Goal: Feedback & Contribution: Leave review/rating

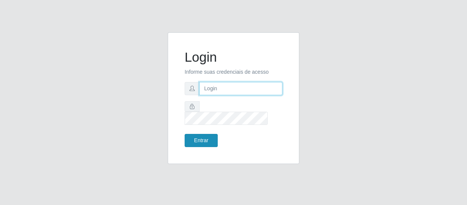
type input "[EMAIL_ADDRESS][DOMAIN_NAME]"
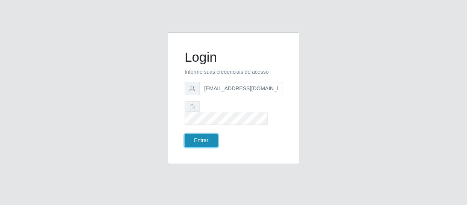
click at [206, 134] on button "Entrar" at bounding box center [201, 140] width 33 height 13
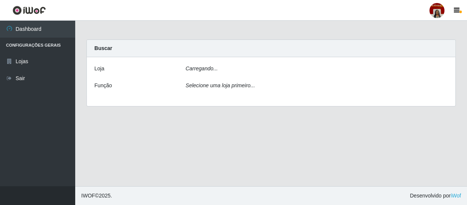
click at [204, 132] on main "Carregando... Buscar Loja Carregando... Função Selecione uma loja primeiro..." at bounding box center [271, 103] width 392 height 165
click at [217, 78] on div "Loja [Selecione...] Mar Vermelho - Loja 04 Função Selecione uma loja primeiro..." at bounding box center [271, 82] width 369 height 51
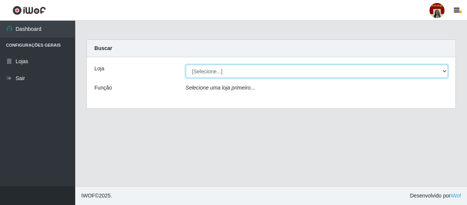
click at [223, 72] on select "[Selecione...] Mar Vermelho - Loja 04" at bounding box center [317, 71] width 263 height 13
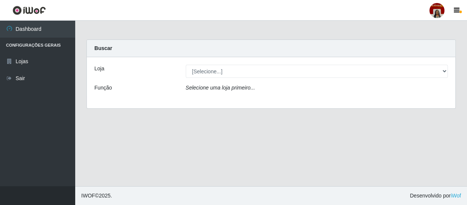
click at [237, 99] on div "Loja [Selecione...] Mar Vermelho - Loja 04 Função Selecione uma loja primeiro..." at bounding box center [271, 82] width 369 height 51
click at [236, 87] on icon "Selecione uma loja primeiro..." at bounding box center [220, 88] width 69 height 6
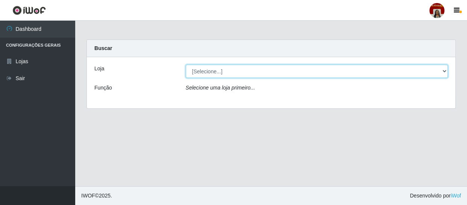
click at [232, 76] on select "[Selecione...] Mar Vermelho - Loja 04" at bounding box center [317, 71] width 263 height 13
select select "251"
click at [186, 65] on select "[Selecione...] Mar Vermelho - Loja 04" at bounding box center [317, 71] width 263 height 13
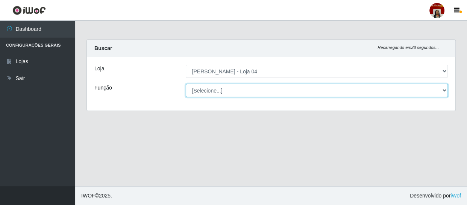
drag, startPoint x: 228, startPoint y: 92, endPoint x: 227, endPoint y: 86, distance: 6.4
click at [228, 92] on select "[Selecione...] ASG ASG + ASG ++ Auxiliar de Depósito Auxiliar de Depósito + Aux…" at bounding box center [317, 90] width 263 height 13
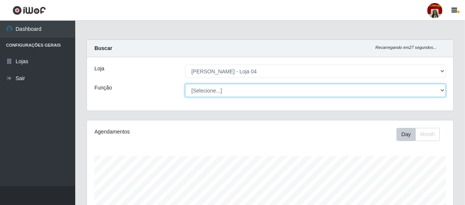
scroll to position [156, 366]
select select "1"
click at [185, 84] on select "[Selecione...] ASG ASG + ASG ++ Auxiliar de Depósito Auxiliar de Depósito + Aux…" at bounding box center [315, 90] width 261 height 13
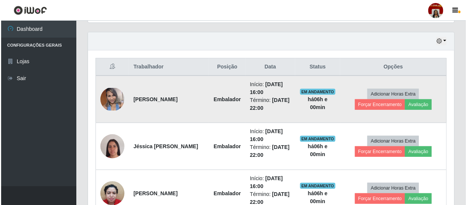
scroll to position [271, 0]
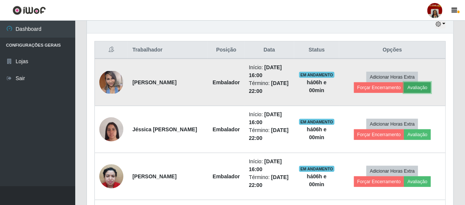
click at [419, 85] on button "Avaliação" at bounding box center [417, 87] width 27 height 11
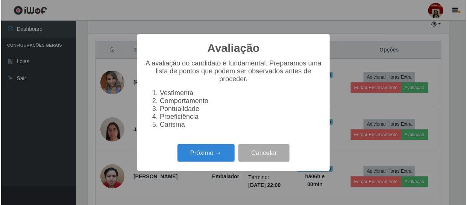
scroll to position [156, 363]
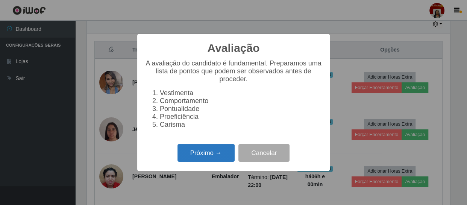
click at [208, 158] on button "Próximo →" at bounding box center [206, 153] width 57 height 18
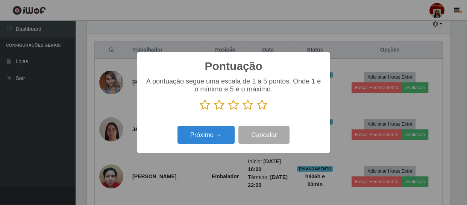
scroll to position [375965, 375757]
click at [261, 105] on icon at bounding box center [262, 104] width 11 height 11
click at [257, 111] on input "radio" at bounding box center [257, 111] width 0 height 0
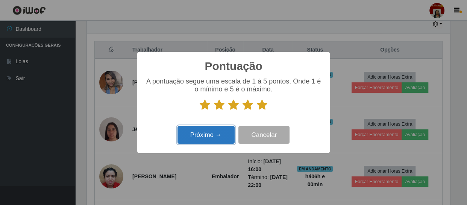
click at [222, 140] on button "Próximo →" at bounding box center [206, 135] width 57 height 18
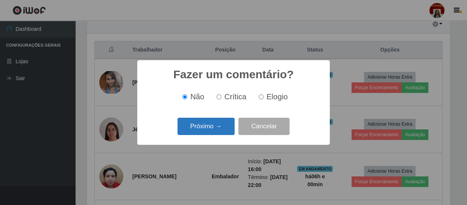
click at [219, 131] on button "Próximo →" at bounding box center [206, 127] width 57 height 18
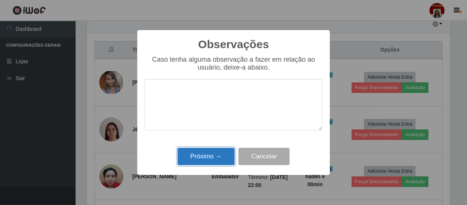
click at [194, 157] on button "Próximo →" at bounding box center [206, 157] width 57 height 18
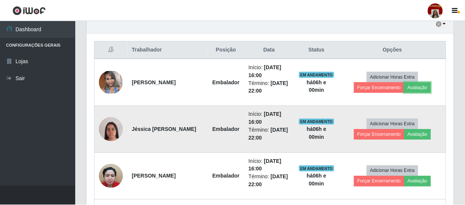
scroll to position [156, 366]
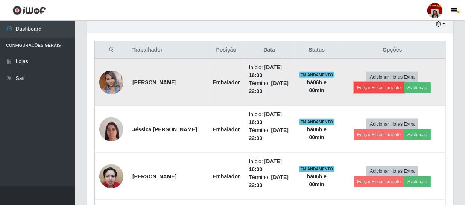
click at [389, 85] on button "Forçar Encerramento" at bounding box center [379, 87] width 50 height 11
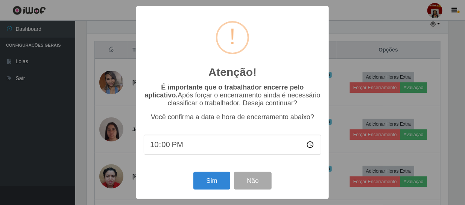
scroll to position [156, 363]
click at [212, 184] on button "Sim" at bounding box center [212, 181] width 36 height 18
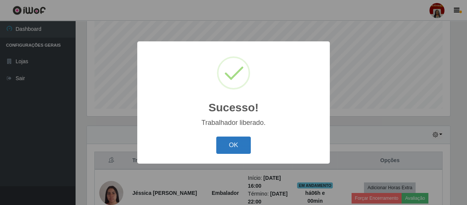
click at [234, 148] on button "OK" at bounding box center [233, 146] width 35 height 18
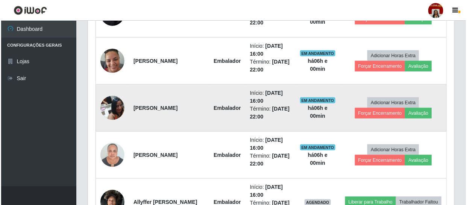
scroll to position [434, 0]
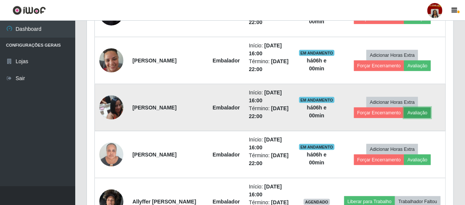
click at [420, 112] on button "Avaliação" at bounding box center [417, 113] width 27 height 11
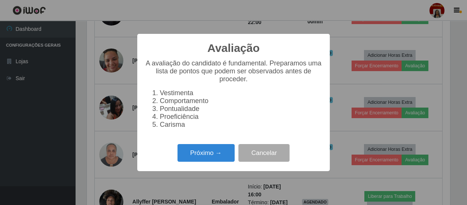
scroll to position [156, 363]
click at [213, 161] on button "Próximo →" at bounding box center [206, 153] width 57 height 18
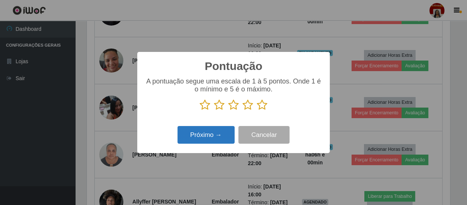
drag, startPoint x: 211, startPoint y: 143, endPoint x: 213, endPoint y: 139, distance: 4.5
click at [212, 143] on button "Próximo →" at bounding box center [206, 135] width 57 height 18
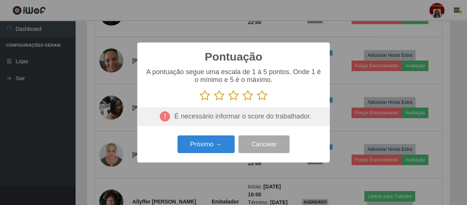
click at [262, 99] on icon at bounding box center [262, 95] width 11 height 11
click at [257, 101] on input "radio" at bounding box center [257, 101] width 0 height 0
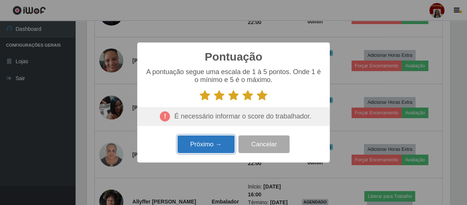
click at [199, 145] on button "Próximo →" at bounding box center [206, 144] width 57 height 18
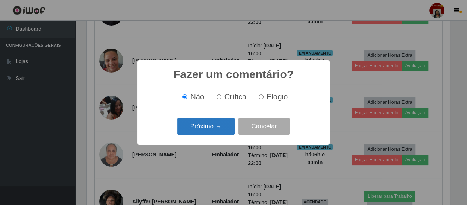
click at [215, 132] on button "Próximo →" at bounding box center [206, 127] width 57 height 18
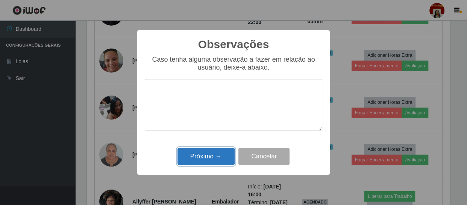
click at [214, 150] on button "Próximo →" at bounding box center [206, 157] width 57 height 18
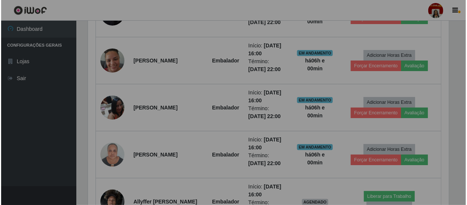
scroll to position [156, 366]
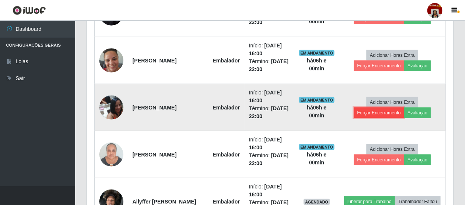
click at [364, 110] on button "Forçar Encerramento" at bounding box center [379, 113] width 50 height 11
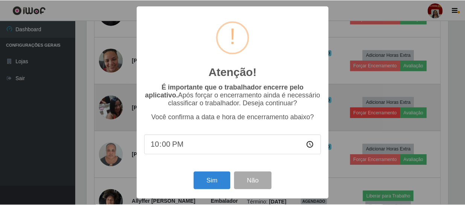
scroll to position [0, 0]
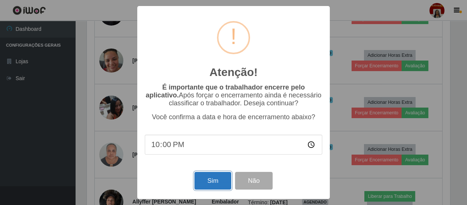
click at [217, 182] on button "Sim" at bounding box center [212, 181] width 36 height 18
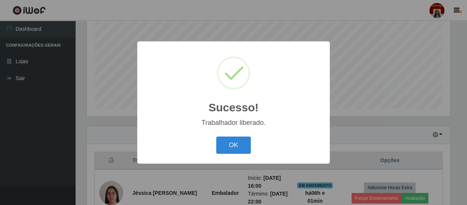
click at [215, 147] on div "OK Cancel" at bounding box center [234, 144] width 178 height 21
click at [223, 147] on button "OK" at bounding box center [233, 146] width 35 height 18
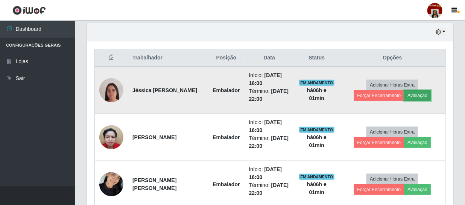
click at [413, 95] on button "Avaliação" at bounding box center [417, 95] width 27 height 11
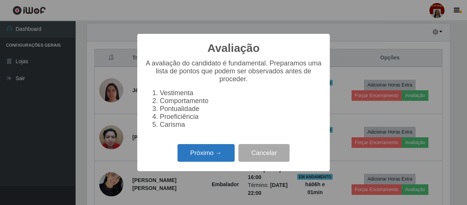
click at [205, 155] on button "Próximo →" at bounding box center [206, 153] width 57 height 18
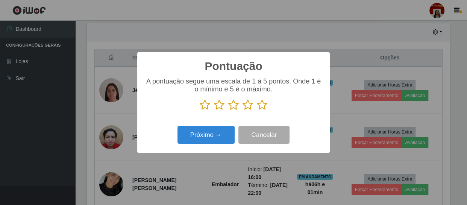
click at [260, 102] on icon at bounding box center [262, 104] width 11 height 11
click at [257, 111] on input "radio" at bounding box center [257, 111] width 0 height 0
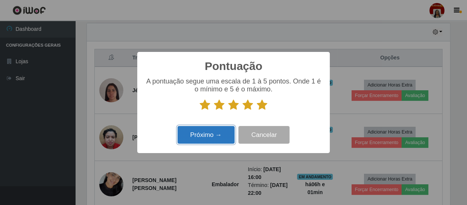
click at [222, 135] on button "Próximo →" at bounding box center [206, 135] width 57 height 18
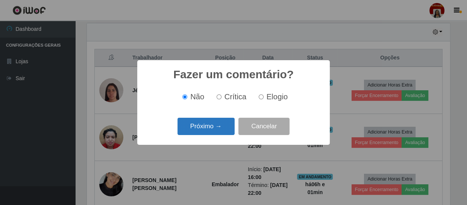
click at [213, 128] on button "Próximo →" at bounding box center [206, 127] width 57 height 18
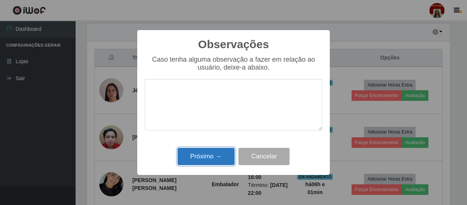
click at [215, 152] on button "Próximo →" at bounding box center [206, 157] width 57 height 18
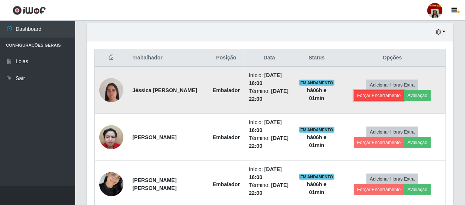
click at [378, 95] on button "Forçar Encerramento" at bounding box center [379, 95] width 50 height 11
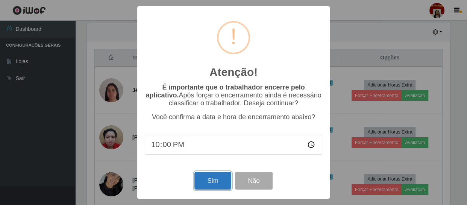
click at [219, 182] on button "Sim" at bounding box center [212, 181] width 36 height 18
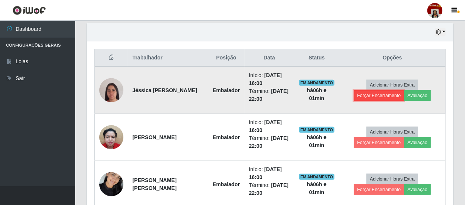
click at [374, 96] on button "Forçar Encerramento" at bounding box center [379, 95] width 50 height 11
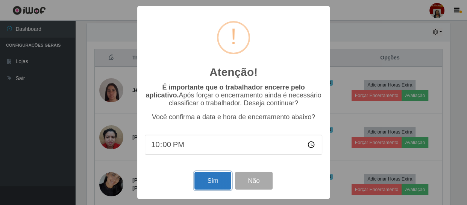
click at [218, 176] on button "Sim" at bounding box center [212, 181] width 36 height 18
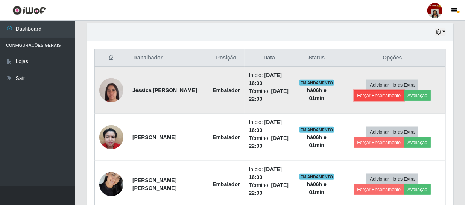
click at [375, 98] on button "Forçar Encerramento" at bounding box center [379, 95] width 50 height 11
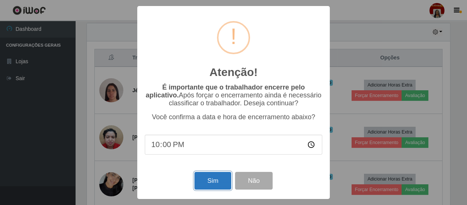
click at [202, 178] on button "Sim" at bounding box center [212, 181] width 36 height 18
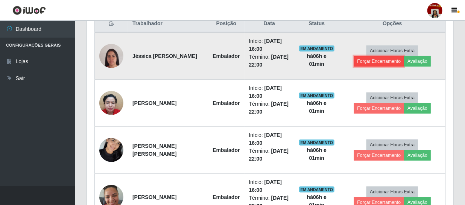
click at [377, 65] on button "Forçar Encerramento" at bounding box center [379, 61] width 50 height 11
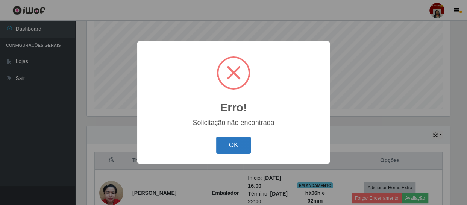
click at [234, 148] on button "OK" at bounding box center [233, 146] width 35 height 18
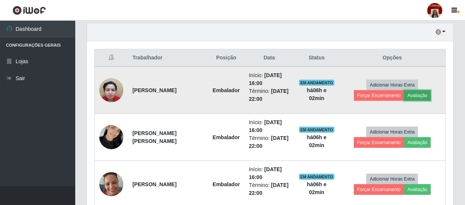
click at [424, 92] on button "Avaliação" at bounding box center [417, 95] width 27 height 11
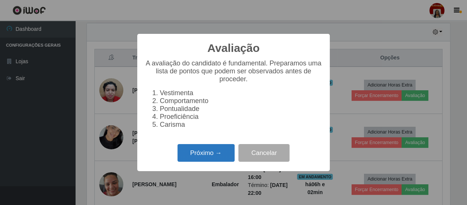
click at [197, 152] on button "Próximo →" at bounding box center [206, 153] width 57 height 18
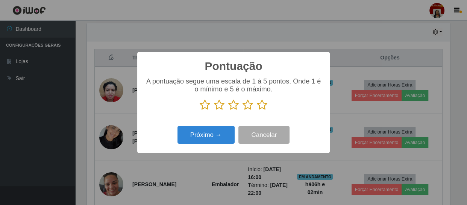
click at [259, 105] on icon at bounding box center [262, 104] width 11 height 11
click at [257, 111] on input "radio" at bounding box center [257, 111] width 0 height 0
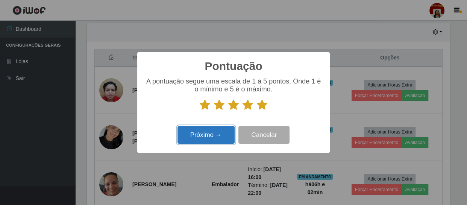
click at [211, 134] on button "Próximo →" at bounding box center [206, 135] width 57 height 18
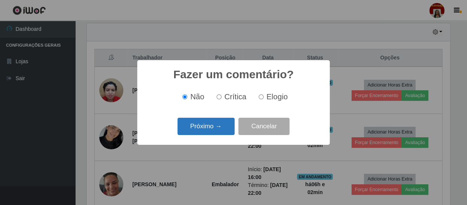
click at [215, 129] on button "Próximo →" at bounding box center [206, 127] width 57 height 18
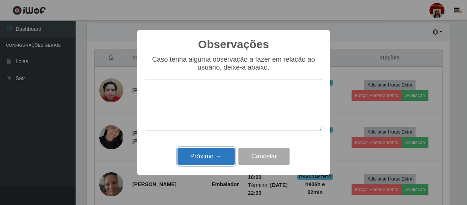
click at [214, 152] on button "Próximo →" at bounding box center [206, 157] width 57 height 18
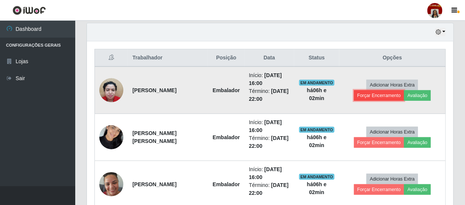
click at [364, 94] on button "Forçar Encerramento" at bounding box center [379, 95] width 50 height 11
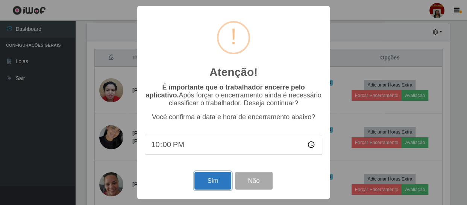
click at [207, 179] on button "Sim" at bounding box center [212, 181] width 36 height 18
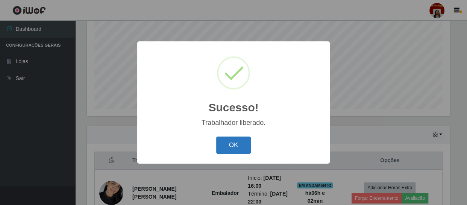
click at [245, 147] on button "OK" at bounding box center [233, 146] width 35 height 18
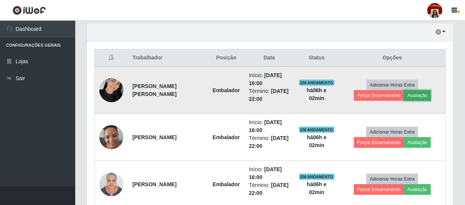
click at [422, 91] on button "Avaliação" at bounding box center [417, 95] width 27 height 11
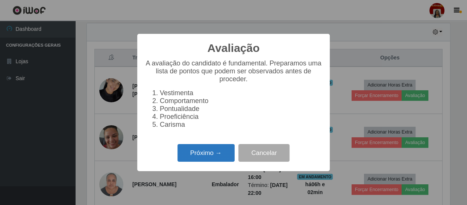
click at [217, 157] on button "Próximo →" at bounding box center [206, 153] width 57 height 18
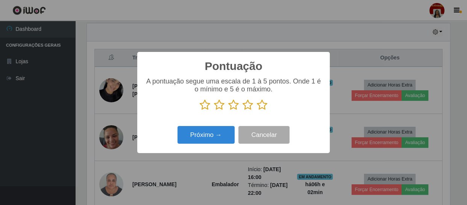
click at [264, 103] on icon at bounding box center [262, 104] width 11 height 11
click at [257, 111] on input "radio" at bounding box center [257, 111] width 0 height 0
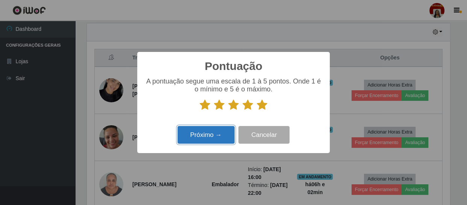
click at [222, 132] on button "Próximo →" at bounding box center [206, 135] width 57 height 18
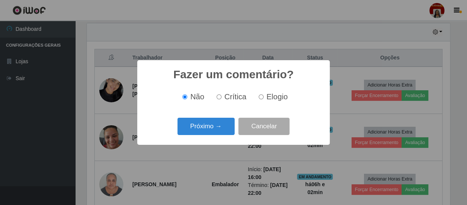
click at [222, 132] on button "Próximo →" at bounding box center [206, 127] width 57 height 18
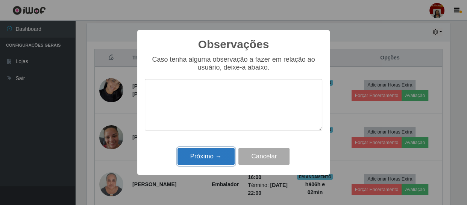
click at [219, 158] on button "Próximo →" at bounding box center [206, 157] width 57 height 18
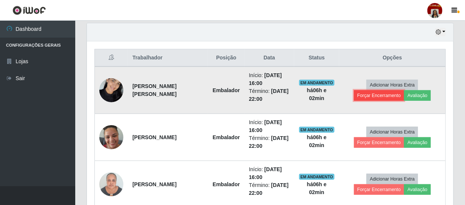
click at [385, 98] on button "Forçar Encerramento" at bounding box center [379, 95] width 50 height 11
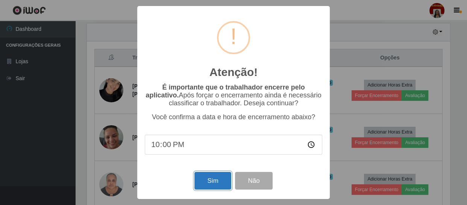
click at [214, 182] on button "Sim" at bounding box center [212, 181] width 36 height 18
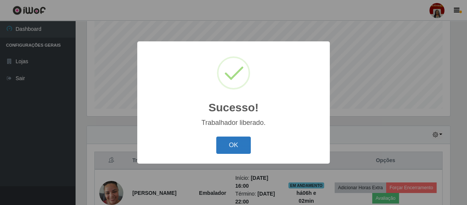
click at [231, 147] on button "OK" at bounding box center [233, 146] width 35 height 18
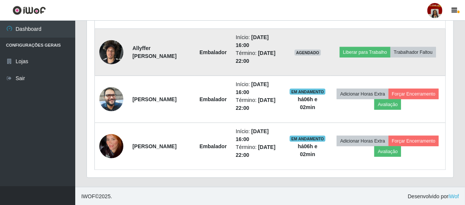
click at [114, 49] on img at bounding box center [111, 52] width 24 height 32
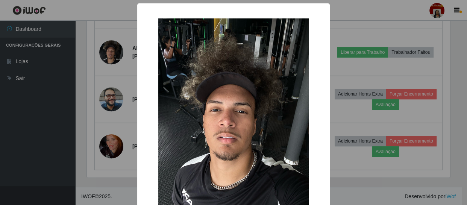
click at [35, 105] on div "× OK Cancel" at bounding box center [233, 102] width 467 height 205
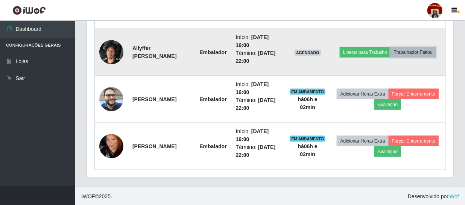
click at [390, 56] on button "Trabalhador Faltou" at bounding box center [413, 52] width 46 height 11
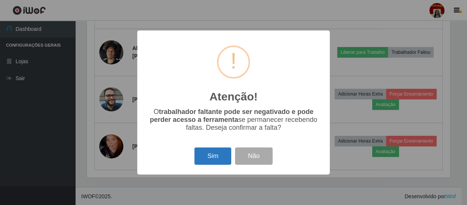
click at [205, 156] on button "Sim" at bounding box center [212, 156] width 36 height 18
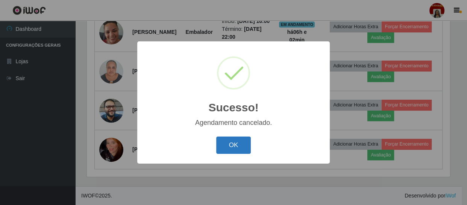
click at [241, 143] on button "OK" at bounding box center [233, 146] width 35 height 18
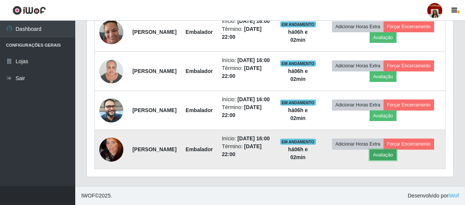
click at [396, 152] on button "Avaliação" at bounding box center [383, 155] width 27 height 11
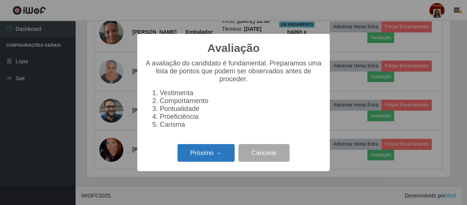
click at [209, 154] on button "Próximo →" at bounding box center [206, 153] width 57 height 18
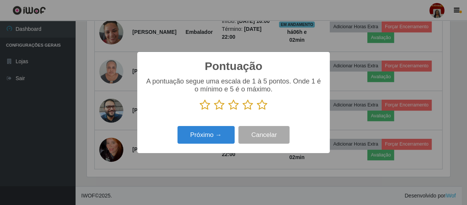
click at [262, 104] on icon at bounding box center [262, 104] width 11 height 11
click at [257, 111] on input "radio" at bounding box center [257, 111] width 0 height 0
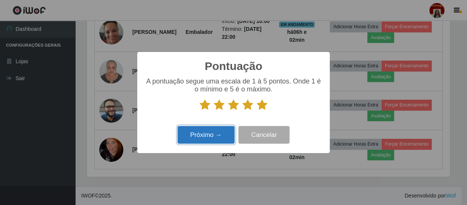
click at [217, 133] on button "Próximo →" at bounding box center [206, 135] width 57 height 18
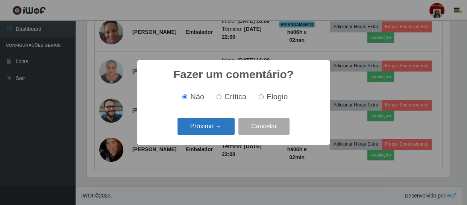
click at [212, 129] on button "Próximo →" at bounding box center [206, 127] width 57 height 18
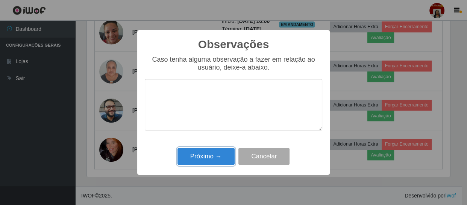
click at [213, 149] on button "Próximo →" at bounding box center [206, 157] width 57 height 18
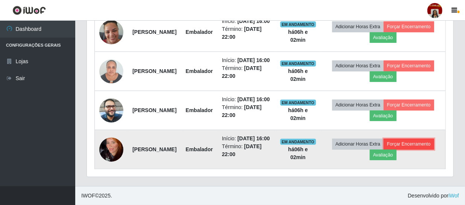
click at [386, 149] on button "Forçar Encerramento" at bounding box center [409, 144] width 50 height 11
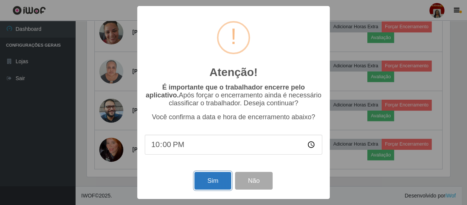
click at [209, 177] on button "Sim" at bounding box center [212, 181] width 36 height 18
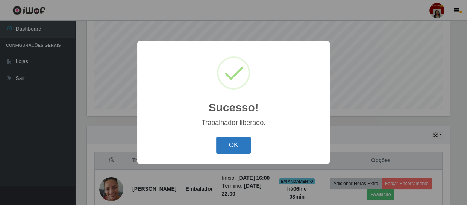
click at [229, 149] on button "OK" at bounding box center [233, 146] width 35 height 18
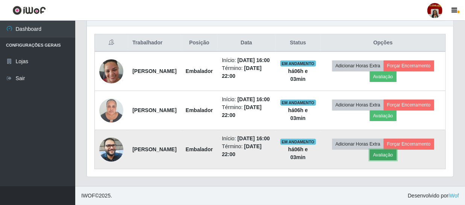
click at [396, 154] on button "Avaliação" at bounding box center [383, 155] width 27 height 11
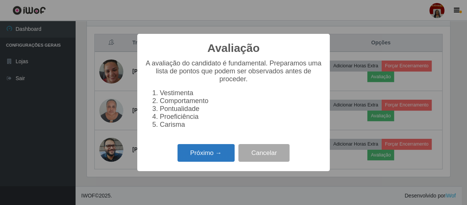
click at [217, 159] on button "Próximo →" at bounding box center [206, 153] width 57 height 18
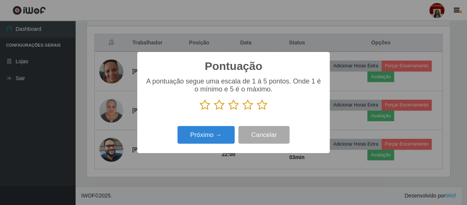
click at [262, 108] on icon at bounding box center [262, 104] width 11 height 11
click at [257, 111] on input "radio" at bounding box center [257, 111] width 0 height 0
click at [220, 124] on div "Pontuação × A pontuação segue uma escala de 1 à 5 pontos. Onde 1 é o mínimo e 5…" at bounding box center [233, 102] width 193 height 101
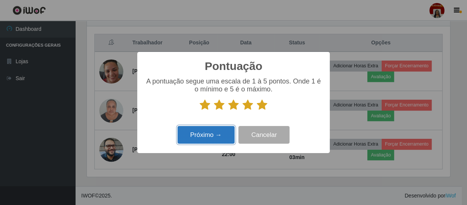
click at [217, 128] on button "Próximo →" at bounding box center [206, 135] width 57 height 18
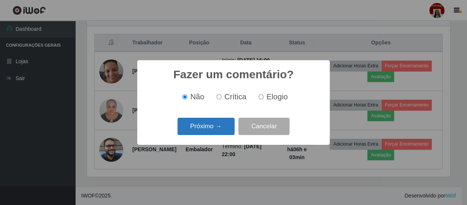
click at [216, 132] on button "Próximo →" at bounding box center [206, 127] width 57 height 18
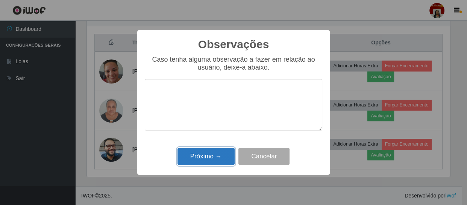
click at [214, 155] on button "Próximo →" at bounding box center [206, 157] width 57 height 18
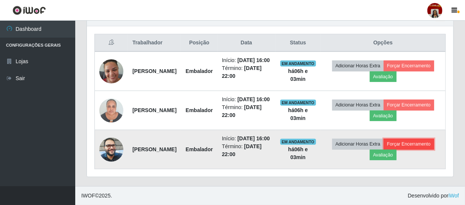
click at [384, 149] on button "Forçar Encerramento" at bounding box center [409, 144] width 50 height 11
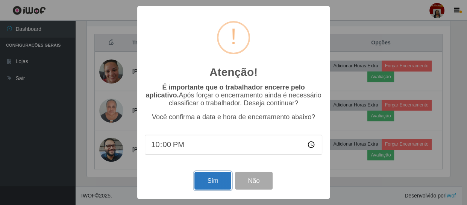
click at [208, 178] on button "Sim" at bounding box center [212, 181] width 36 height 18
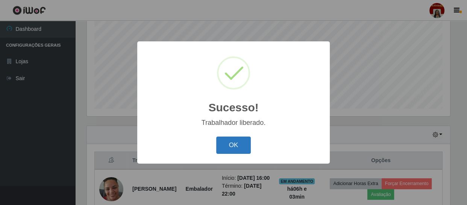
click at [242, 143] on button "OK" at bounding box center [233, 146] width 35 height 18
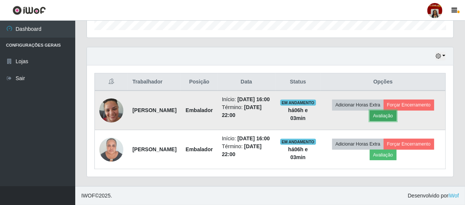
click at [396, 111] on button "Avaliação" at bounding box center [383, 116] width 27 height 11
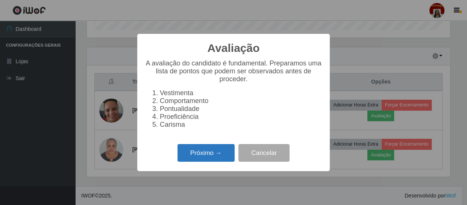
click at [186, 157] on button "Próximo →" at bounding box center [206, 153] width 57 height 18
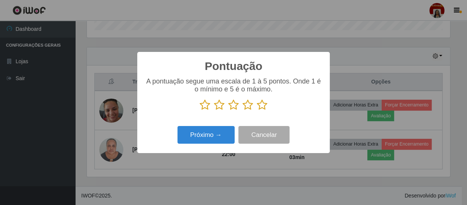
click at [260, 107] on icon at bounding box center [262, 104] width 11 height 11
click at [257, 111] on input "radio" at bounding box center [257, 111] width 0 height 0
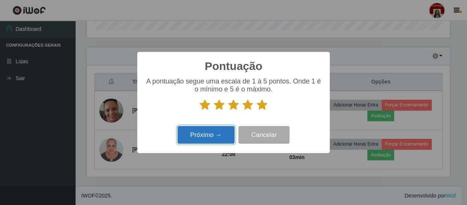
click at [213, 139] on button "Próximo →" at bounding box center [206, 135] width 57 height 18
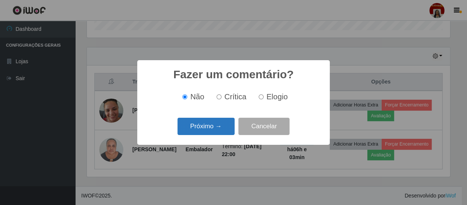
click at [219, 125] on button "Próximo →" at bounding box center [206, 127] width 57 height 18
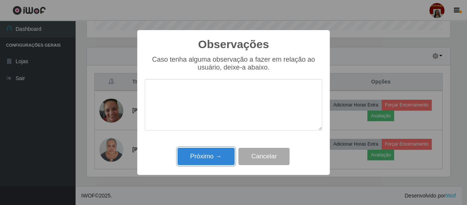
drag, startPoint x: 203, startPoint y: 153, endPoint x: 225, endPoint y: 144, distance: 24.3
click at [203, 153] on button "Próximo →" at bounding box center [206, 157] width 57 height 18
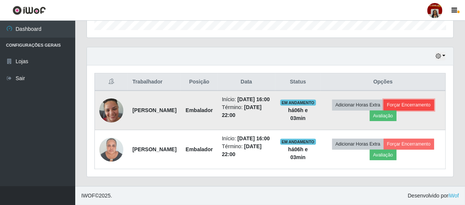
click at [390, 106] on button "Forçar Encerramento" at bounding box center [409, 105] width 50 height 11
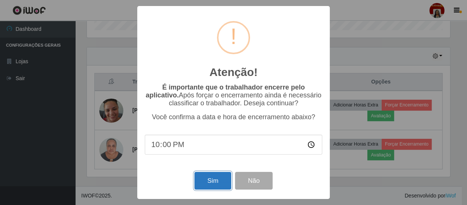
click at [204, 180] on button "Sim" at bounding box center [212, 181] width 36 height 18
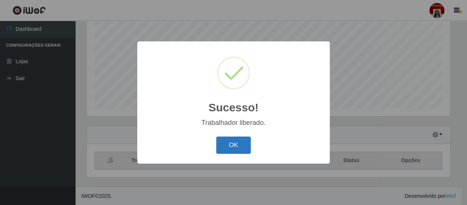
click at [221, 144] on button "OK" at bounding box center [233, 146] width 35 height 18
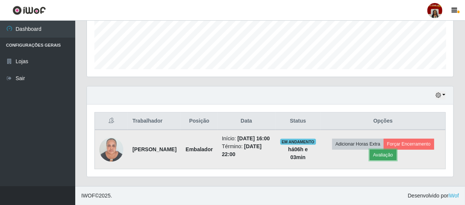
click at [394, 152] on button "Avaliação" at bounding box center [383, 155] width 27 height 11
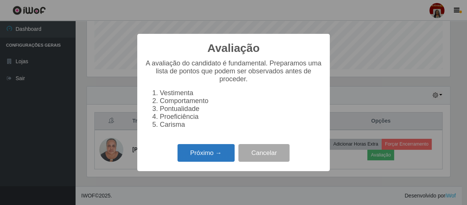
click at [209, 155] on button "Próximo →" at bounding box center [206, 153] width 57 height 18
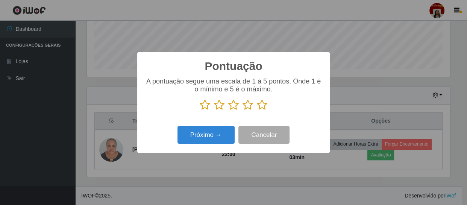
click at [263, 109] on icon at bounding box center [262, 104] width 11 height 11
click at [257, 111] on input "radio" at bounding box center [257, 111] width 0 height 0
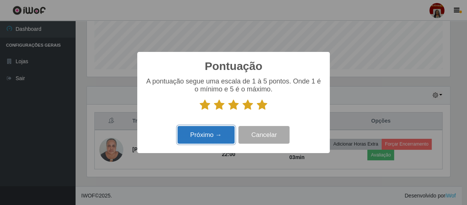
click at [216, 138] on button "Próximo →" at bounding box center [206, 135] width 57 height 18
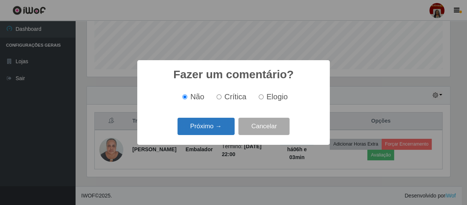
click at [217, 130] on button "Próximo →" at bounding box center [206, 127] width 57 height 18
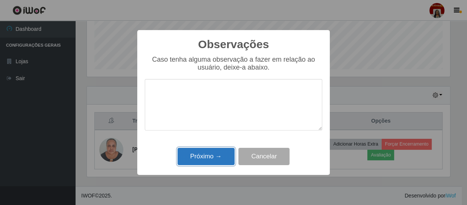
click at [218, 161] on button "Próximo →" at bounding box center [206, 157] width 57 height 18
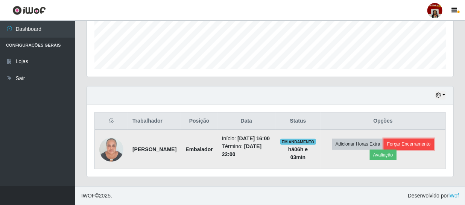
click at [406, 139] on button "Forçar Encerramento" at bounding box center [409, 144] width 50 height 11
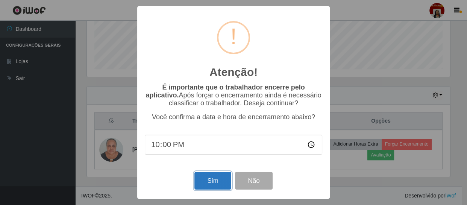
click at [210, 182] on button "Sim" at bounding box center [212, 181] width 36 height 18
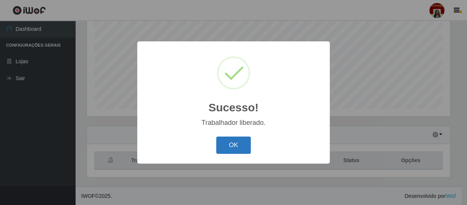
click at [244, 152] on button "OK" at bounding box center [233, 146] width 35 height 18
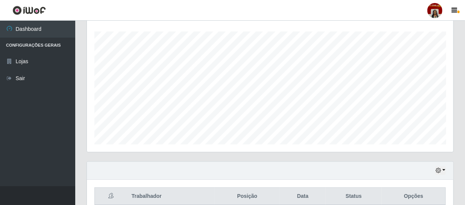
scroll to position [137, 0]
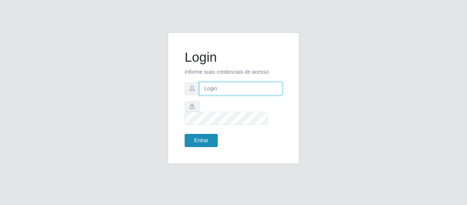
type input "[EMAIL_ADDRESS][DOMAIN_NAME]"
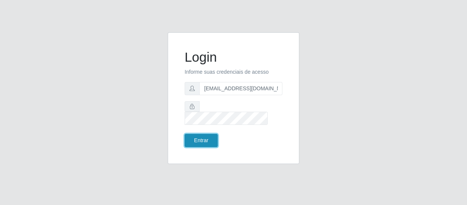
click at [199, 134] on button "Entrar" at bounding box center [201, 140] width 33 height 13
click at [209, 134] on button "Entrar" at bounding box center [201, 140] width 33 height 13
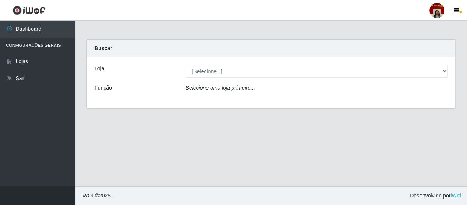
click at [209, 133] on main "Carregando... Buscar Loja [Selecione...] Mar Vermelho - Loja 04 Função Selecion…" at bounding box center [271, 103] width 392 height 165
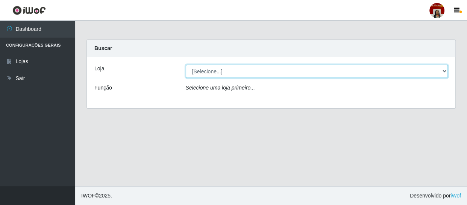
click at [244, 71] on select "[Selecione...] Mar Vermelho - Loja 04" at bounding box center [317, 71] width 263 height 13
select select "251"
click at [186, 65] on select "[Selecione...] Mar Vermelho - Loja 04" at bounding box center [317, 71] width 263 height 13
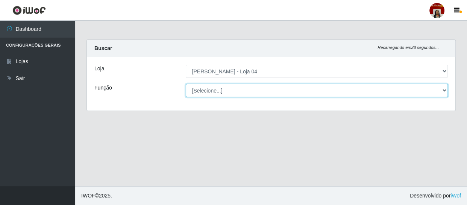
click at [229, 91] on select "[Selecione...] ASG ASG + ASG ++ Auxiliar de Depósito Auxiliar de Depósito + Aux…" at bounding box center [317, 90] width 263 height 13
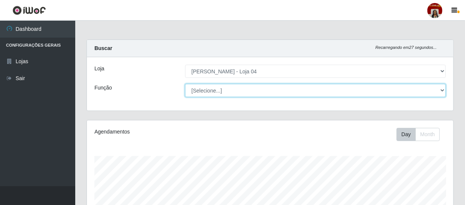
scroll to position [156, 366]
select select "22"
click at [185, 84] on select "[Selecione...] ASG ASG + ASG ++ Auxiliar de Depósito Auxiliar de Depósito + Aux…" at bounding box center [315, 90] width 261 height 13
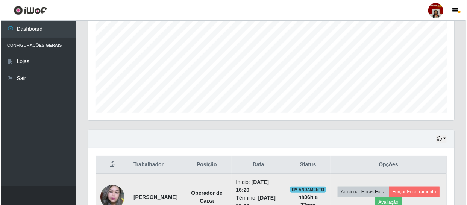
scroll to position [207, 0]
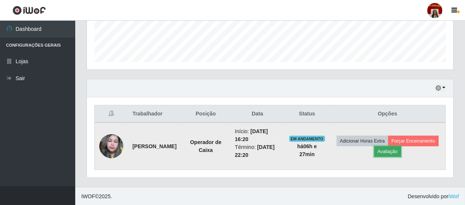
click at [401, 150] on button "Avaliação" at bounding box center [387, 151] width 27 height 11
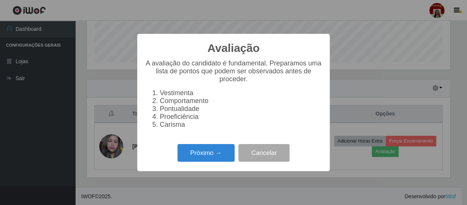
scroll to position [156, 363]
click at [200, 154] on button "Próximo →" at bounding box center [206, 153] width 57 height 18
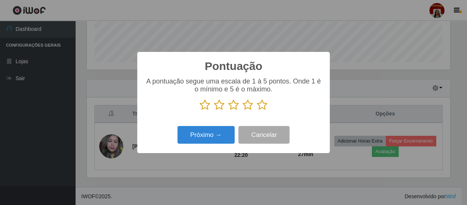
drag, startPoint x: 255, startPoint y: 109, endPoint x: 261, endPoint y: 109, distance: 6.8
click at [261, 109] on p at bounding box center [234, 104] width 178 height 11
click at [262, 108] on icon at bounding box center [262, 104] width 11 height 11
click at [257, 111] on input "radio" at bounding box center [257, 111] width 0 height 0
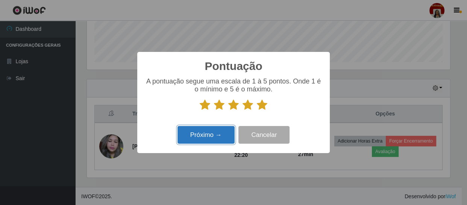
click at [211, 134] on button "Próximo →" at bounding box center [206, 135] width 57 height 18
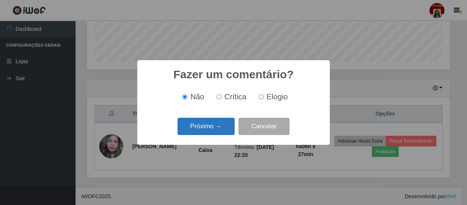
click at [216, 125] on button "Próximo →" at bounding box center [206, 127] width 57 height 18
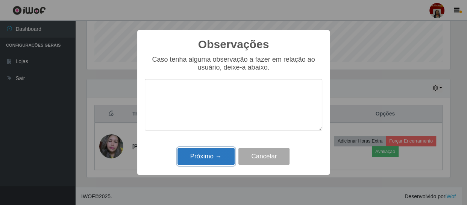
click at [220, 156] on button "Próximo →" at bounding box center [206, 157] width 57 height 18
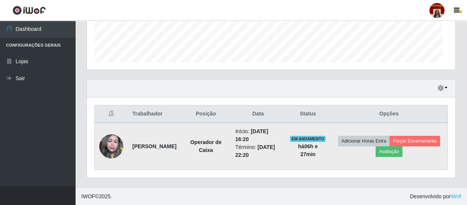
scroll to position [156, 366]
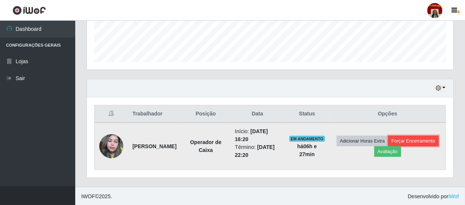
click at [388, 146] on button "Forçar Encerramento" at bounding box center [413, 141] width 50 height 11
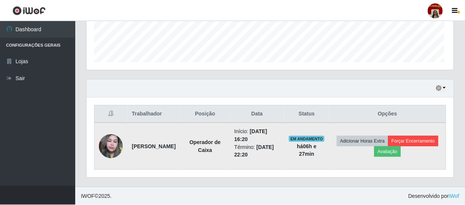
scroll to position [156, 363]
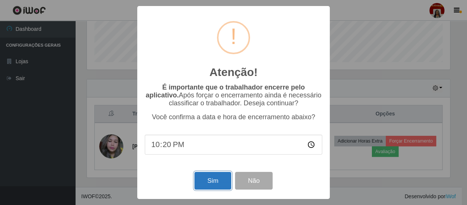
click at [204, 182] on button "Sim" at bounding box center [212, 181] width 36 height 18
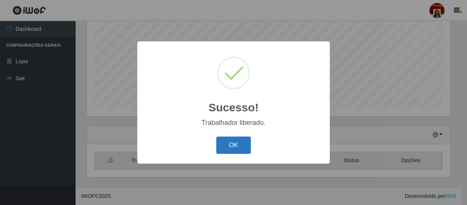
click at [242, 144] on button "OK" at bounding box center [233, 146] width 35 height 18
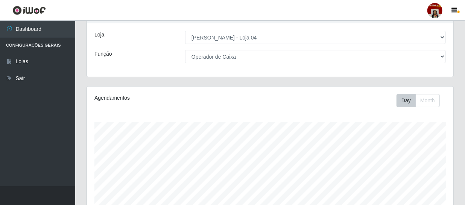
scroll to position [160, 0]
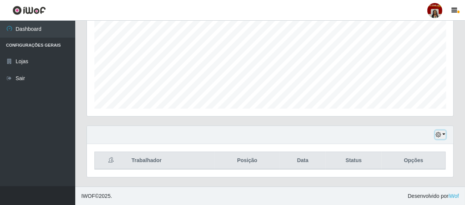
click at [443, 134] on button "button" at bounding box center [440, 135] width 11 height 9
click at [249, 144] on div "Trabalhador Posição Data Status Opções" at bounding box center [270, 160] width 366 height 33
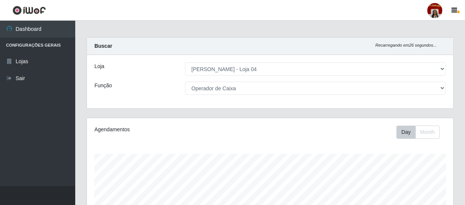
scroll to position [0, 0]
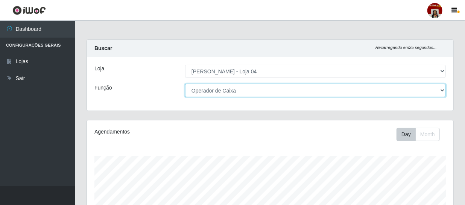
click at [247, 88] on select "[Selecione...] ASG ASG + ASG ++ Auxiliar de Depósito Auxiliar de Depósito + Aux…" at bounding box center [315, 90] width 261 height 13
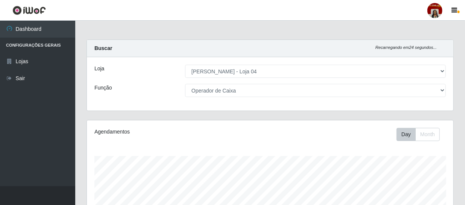
click at [117, 98] on div "Loja [Selecione...] Mar Vermelho - Loja 04 Função [Selecione...] ASG ASG + ASG …" at bounding box center [270, 83] width 366 height 53
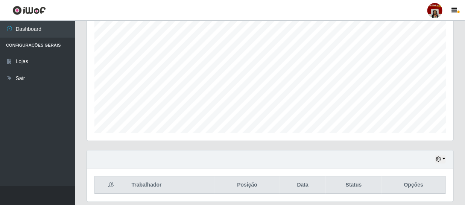
scroll to position [137, 0]
click at [440, 161] on icon "button" at bounding box center [438, 158] width 5 height 5
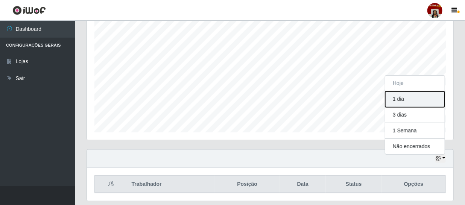
click at [402, 101] on button "1 dia" at bounding box center [414, 99] width 59 height 16
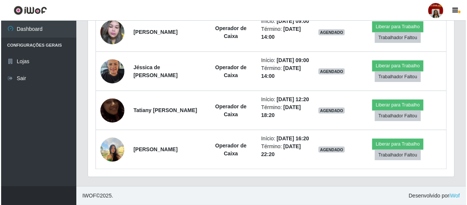
scroll to position [395, 0]
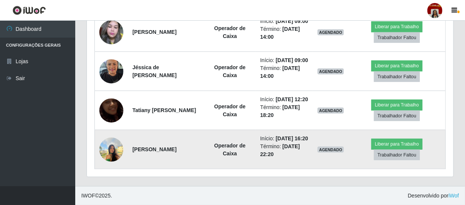
click at [104, 159] on td at bounding box center [111, 149] width 33 height 39
click at [104, 152] on img at bounding box center [111, 150] width 24 height 32
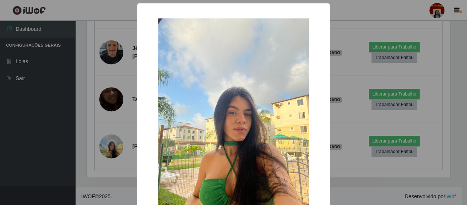
scroll to position [0, 0]
click at [60, 133] on div "× OK Cancel" at bounding box center [233, 102] width 467 height 205
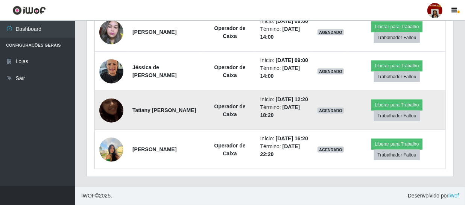
scroll to position [395, 0]
